Goal: Register for event/course

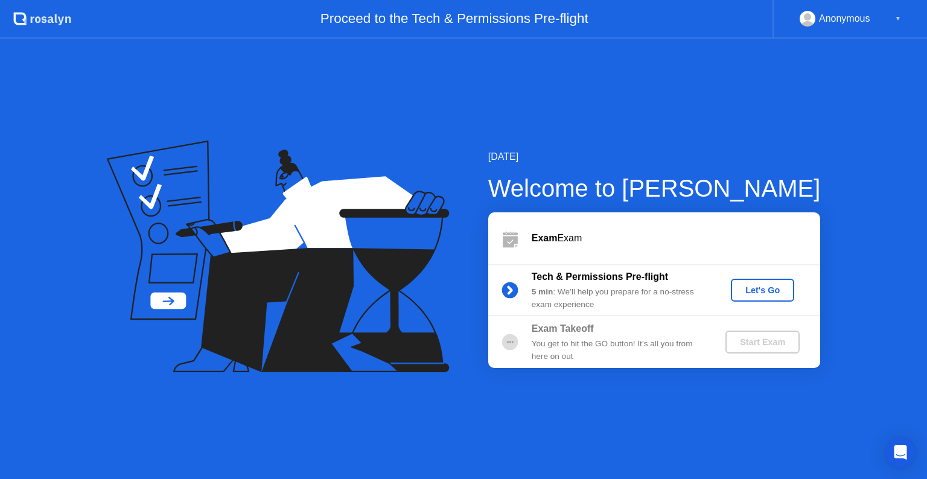
click at [764, 292] on div "Let's Go" at bounding box center [762, 290] width 54 height 10
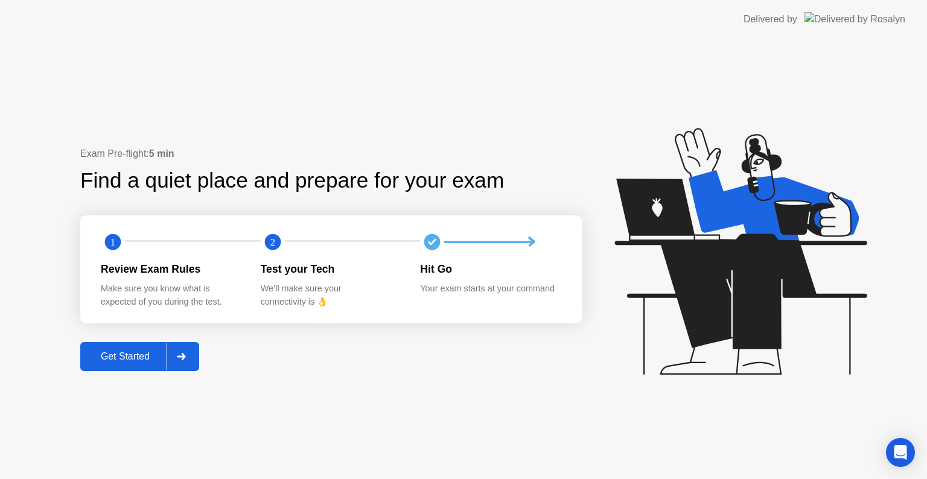
click at [151, 360] on div "Get Started" at bounding box center [125, 356] width 83 height 11
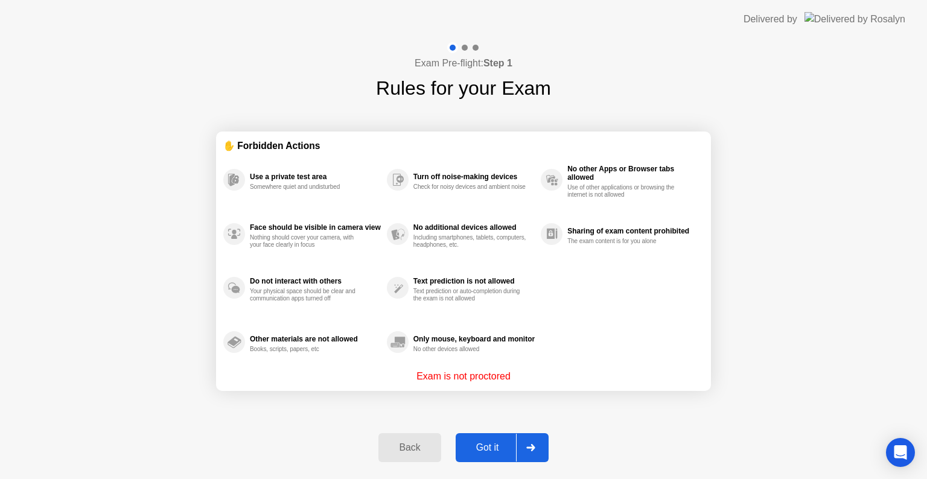
click at [499, 461] on button "Got it" at bounding box center [501, 447] width 93 height 29
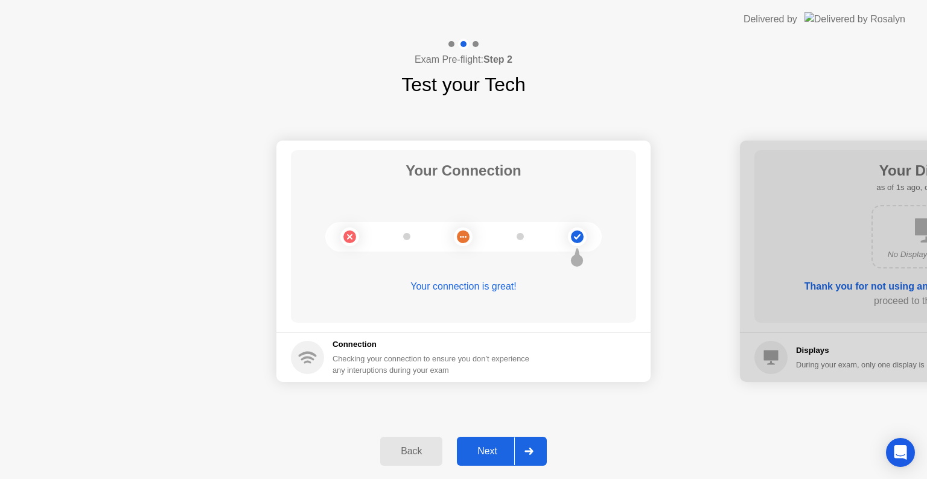
click at [499, 449] on div "Next" at bounding box center [487, 451] width 54 height 11
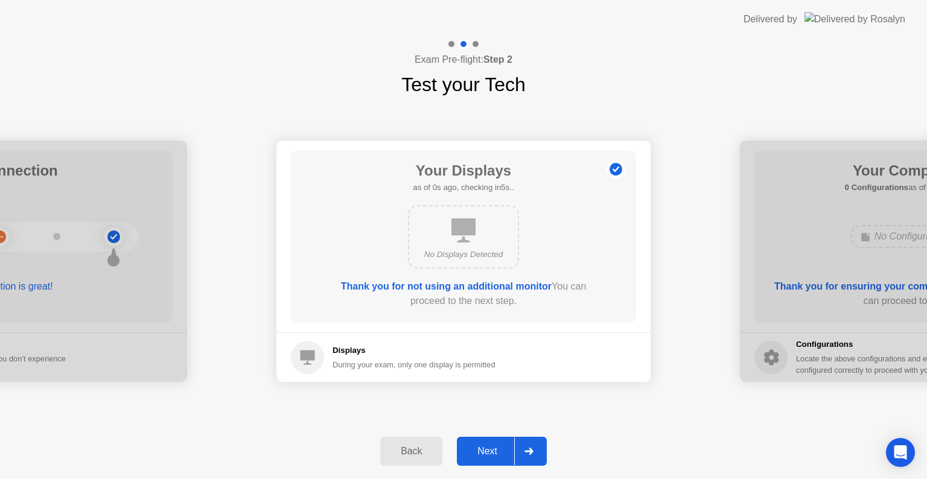
click at [499, 449] on div "Next" at bounding box center [487, 451] width 54 height 11
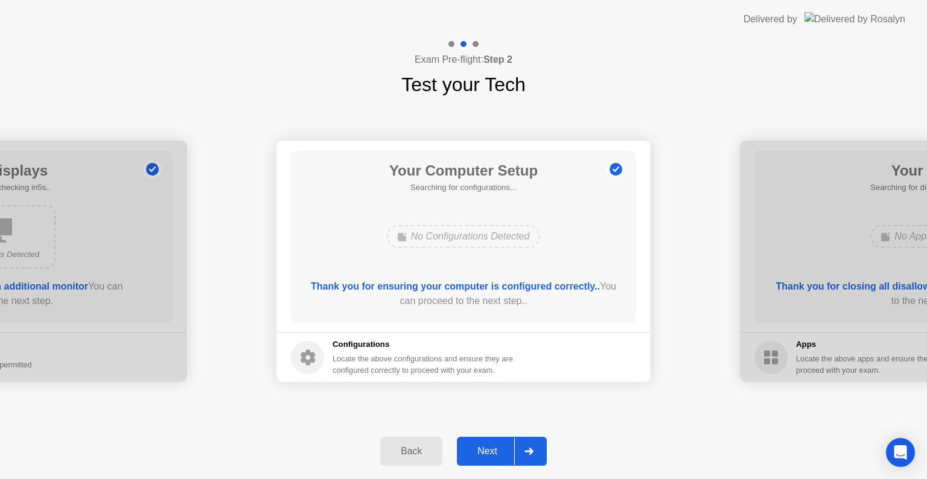
click at [499, 449] on div "Next" at bounding box center [487, 451] width 54 height 11
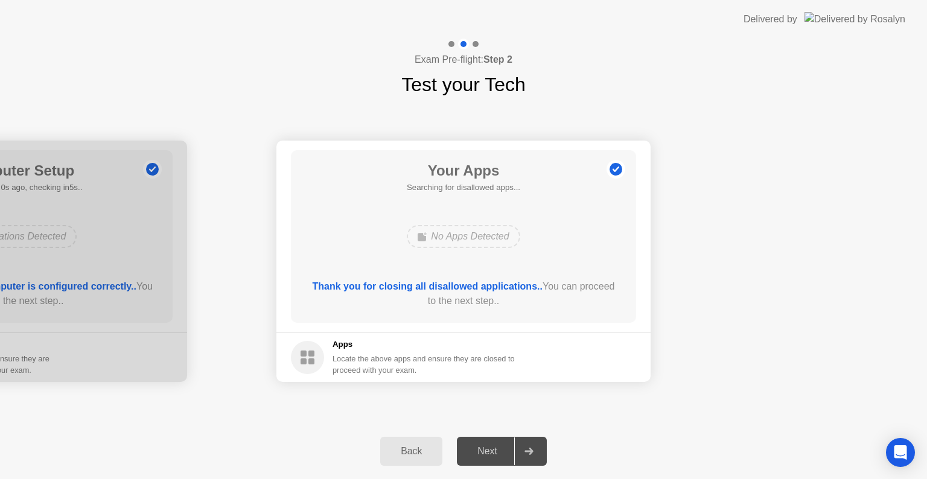
click at [499, 449] on div "Next" at bounding box center [487, 451] width 54 height 11
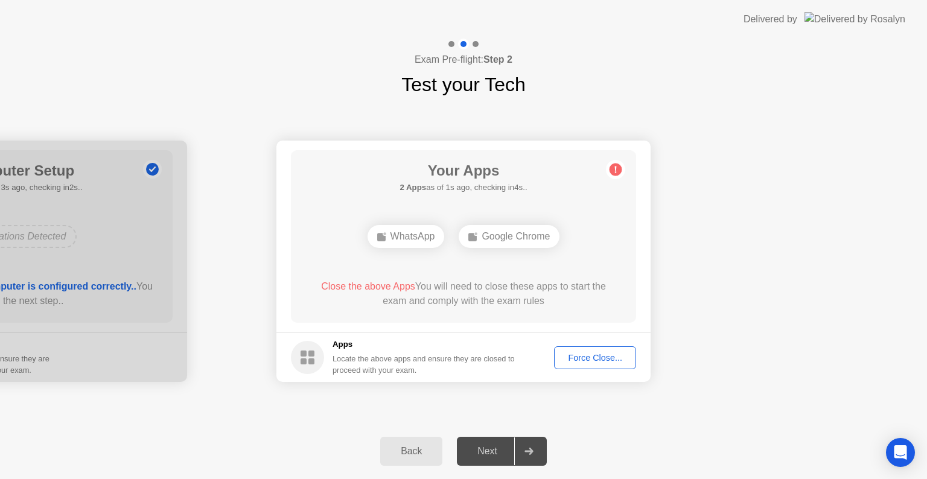
click at [591, 348] on button "Force Close..." at bounding box center [595, 357] width 82 height 23
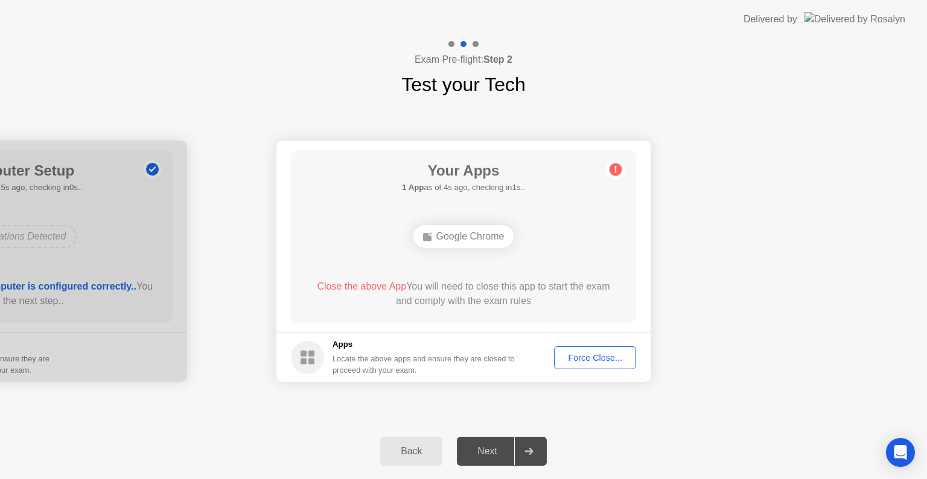
click at [576, 356] on div "Force Close..." at bounding box center [595, 358] width 74 height 10
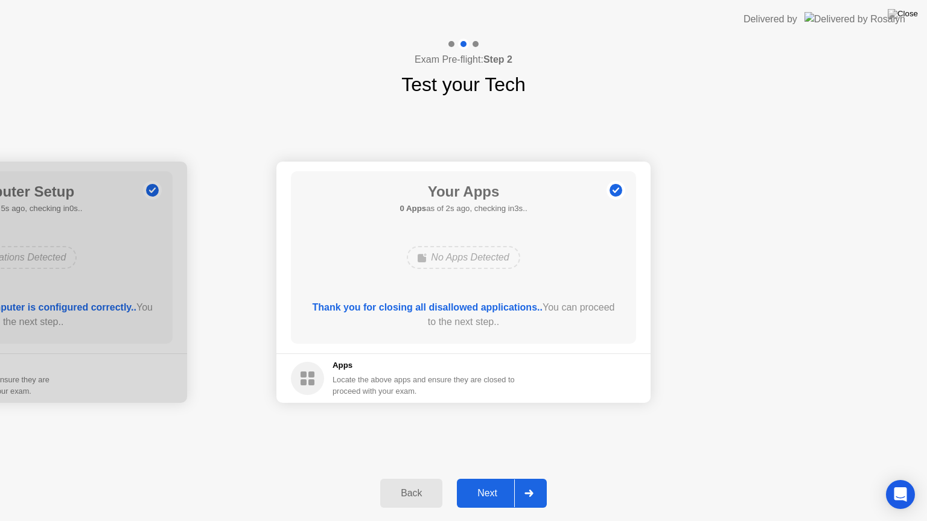
click at [495, 478] on button "Next" at bounding box center [502, 493] width 90 height 29
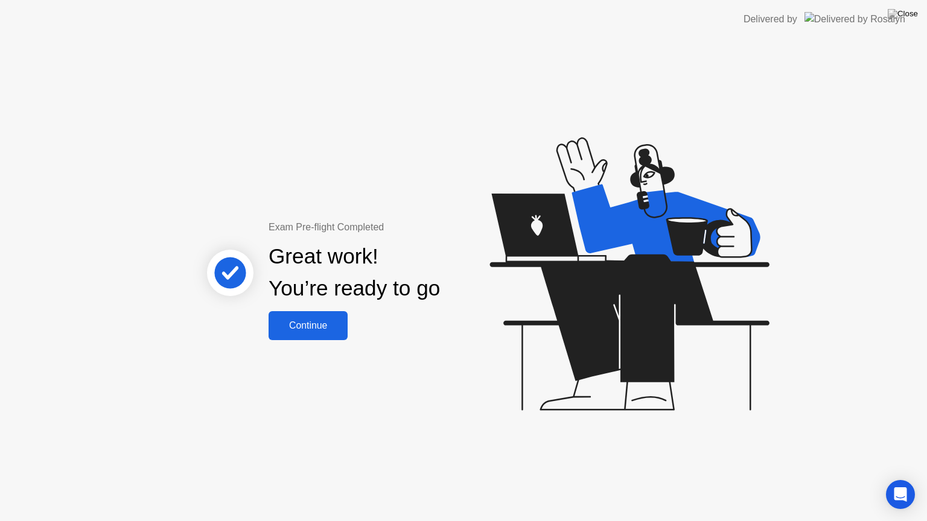
click at [337, 320] on div "Continue" at bounding box center [308, 325] width 72 height 11
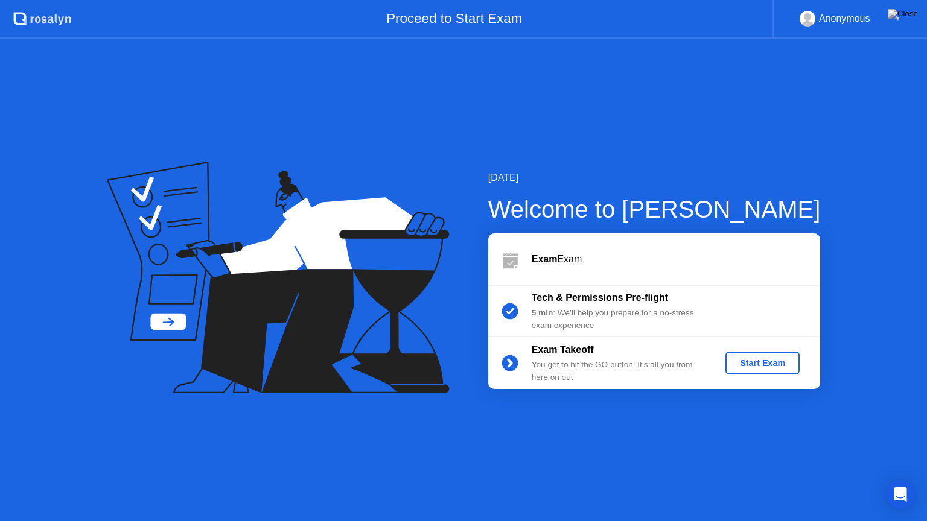
click at [747, 361] on div "Start Exam" at bounding box center [762, 363] width 65 height 10
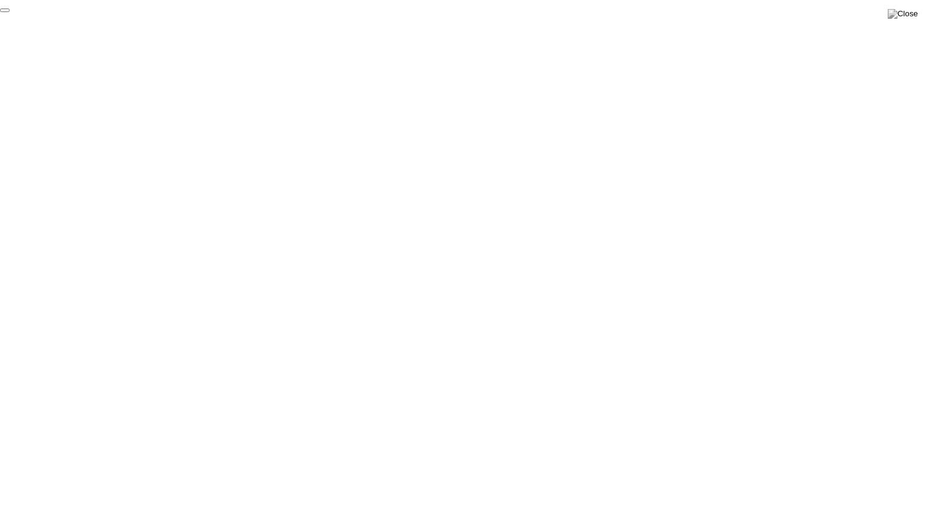
click div "End Proctoring Session"
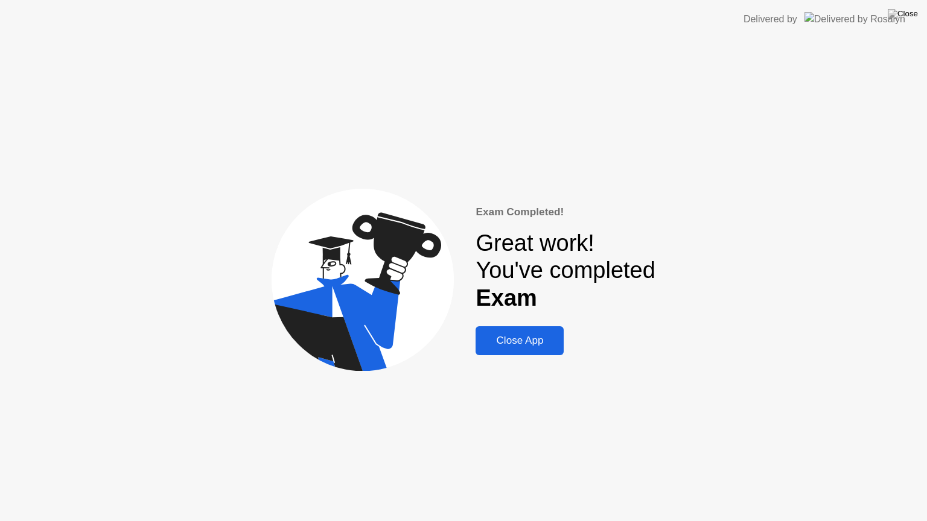
click at [539, 342] on div "Close App" at bounding box center [519, 341] width 81 height 12
